Goal: Information Seeking & Learning: Learn about a topic

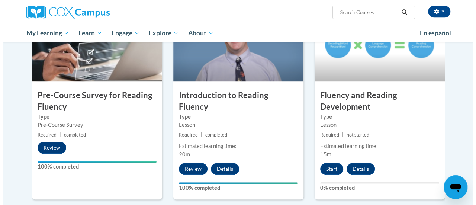
scroll to position [186, 0]
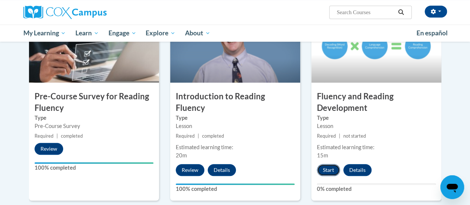
click at [327, 168] on button "Start" at bounding box center [328, 170] width 23 height 12
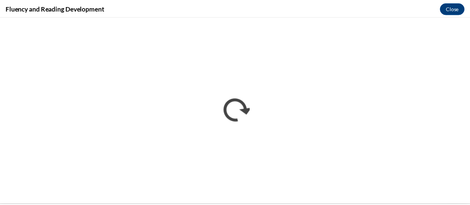
scroll to position [0, 0]
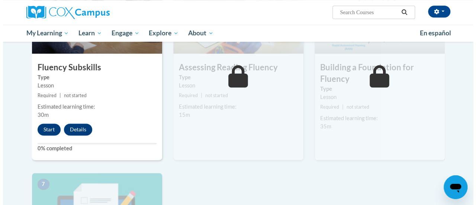
scroll to position [434, 0]
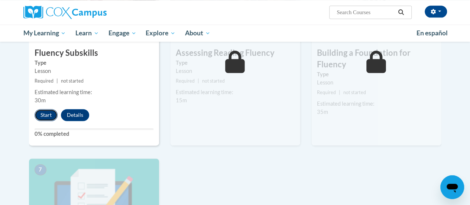
click at [44, 113] on button "Start" at bounding box center [46, 115] width 23 height 12
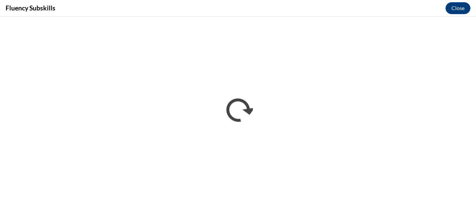
scroll to position [0, 0]
